Goal: Information Seeking & Learning: Learn about a topic

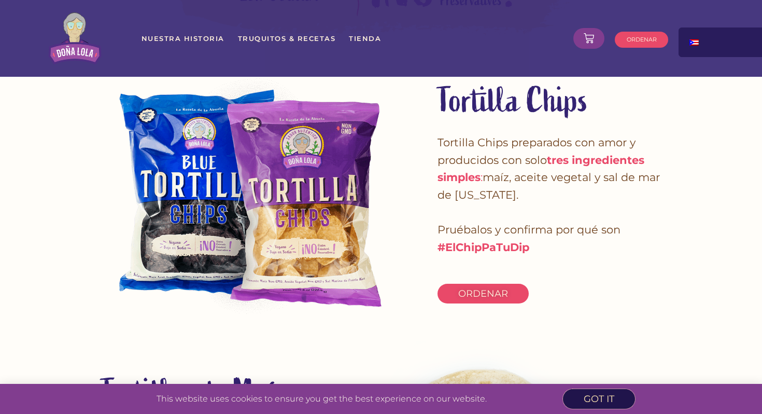
scroll to position [827, 0]
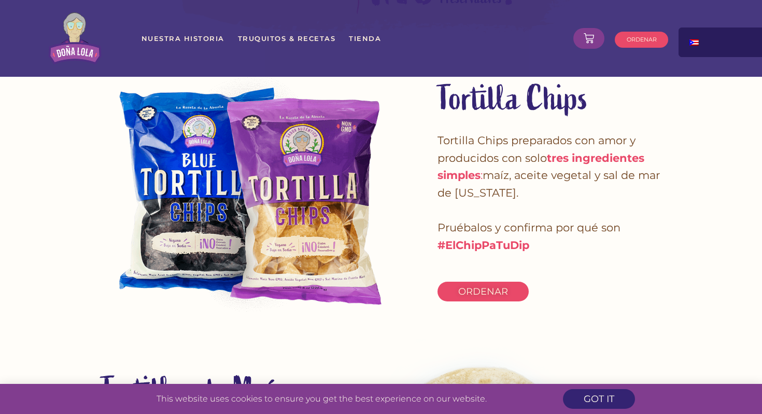
click at [240, 230] on img at bounding box center [254, 188] width 336 height 259
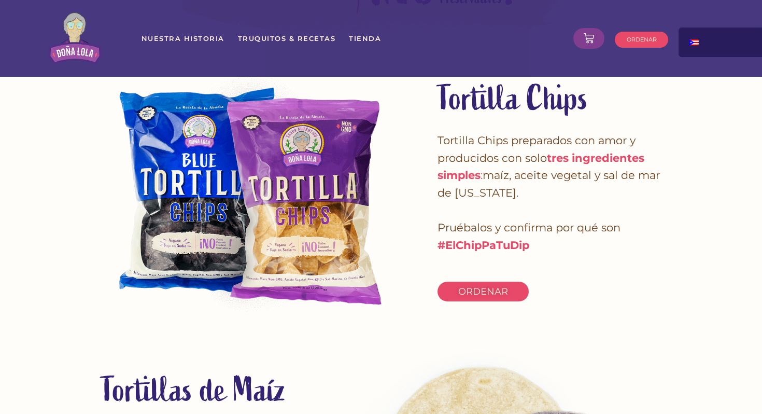
click at [236, 182] on img at bounding box center [254, 188] width 336 height 259
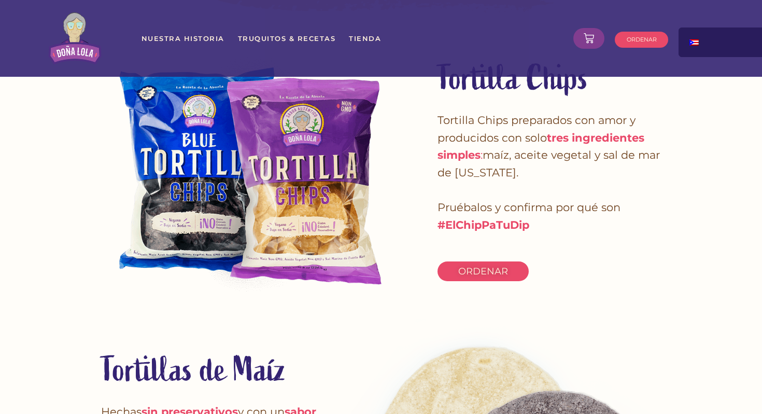
scroll to position [0, 0]
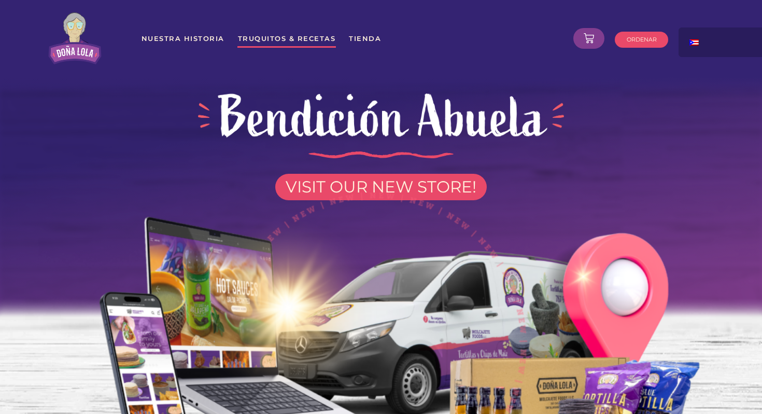
click at [265, 35] on link "Truquitos & Recetas" at bounding box center [286, 38] width 99 height 19
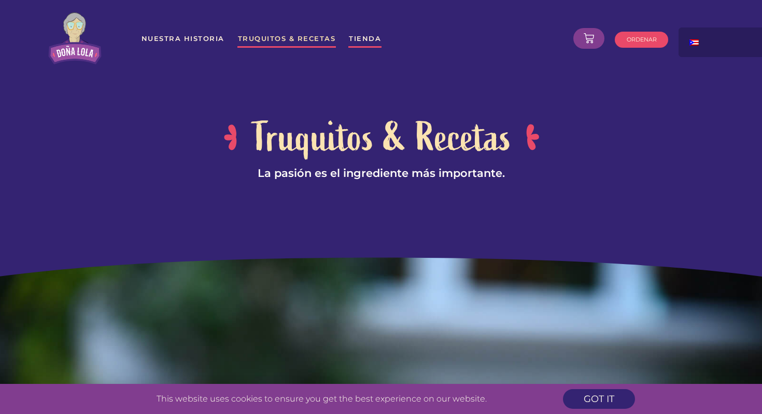
click at [373, 41] on link "Tienda" at bounding box center [364, 38] width 33 height 19
